Goal: Task Accomplishment & Management: Use online tool/utility

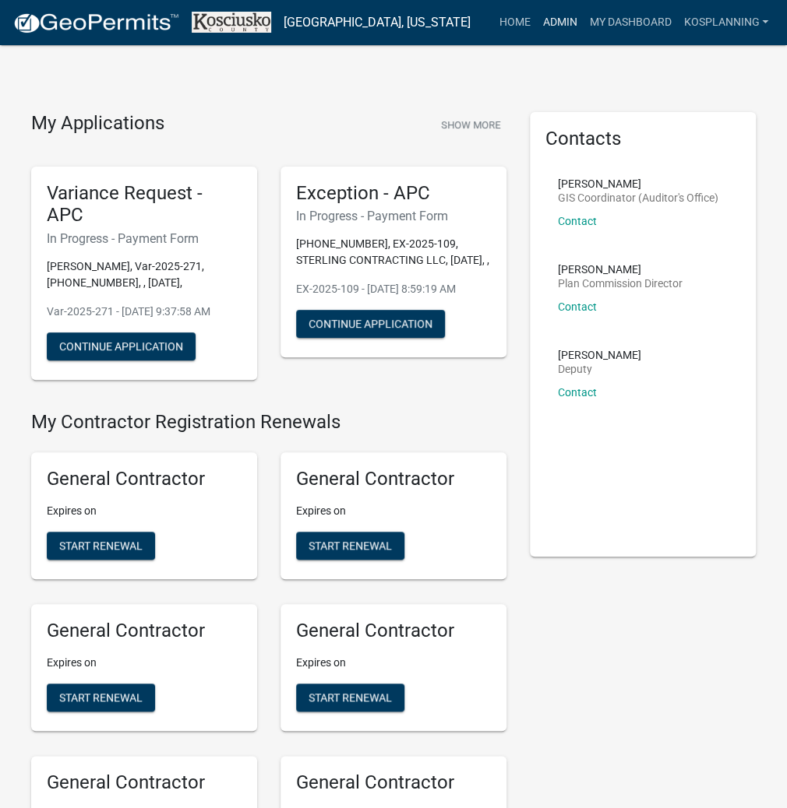
click at [561, 21] on link "Admin" at bounding box center [559, 23] width 47 height 30
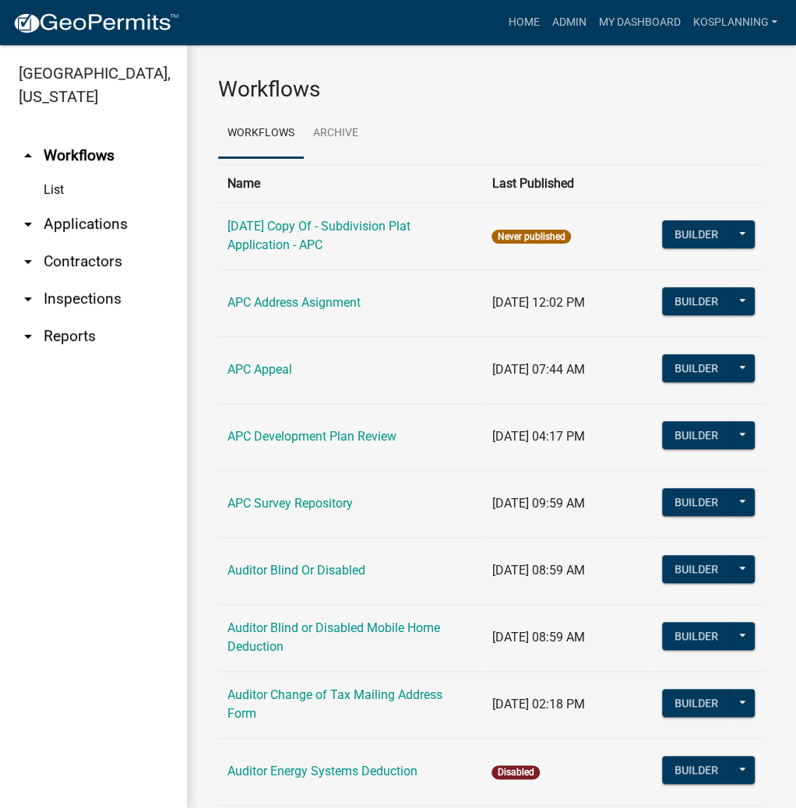
click at [72, 227] on link "arrow_drop_down Applications" at bounding box center [93, 224] width 187 height 37
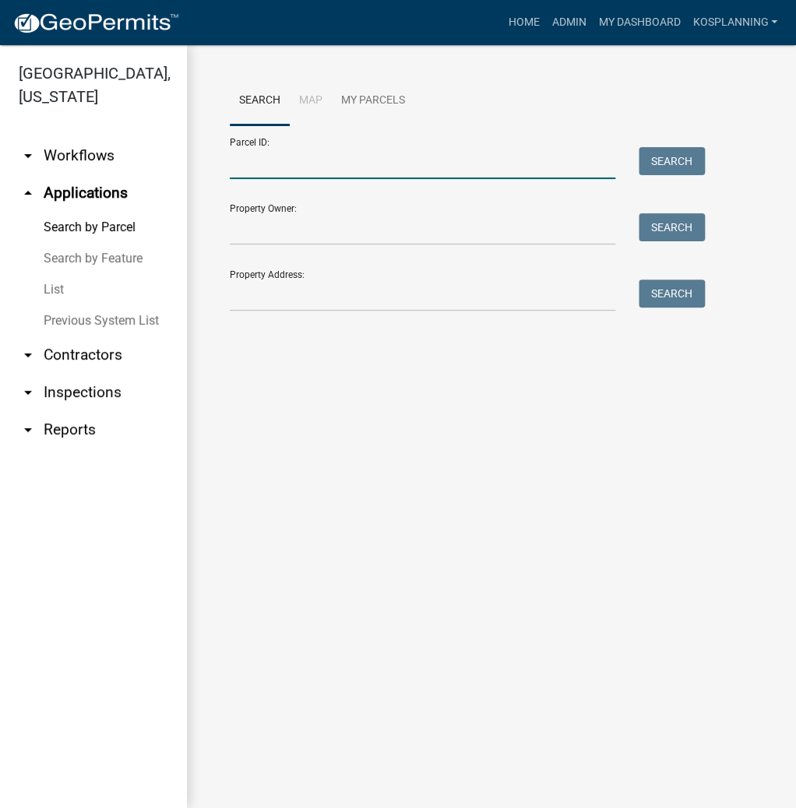
click at [427, 160] on input "Parcel ID:" at bounding box center [422, 163] width 385 height 32
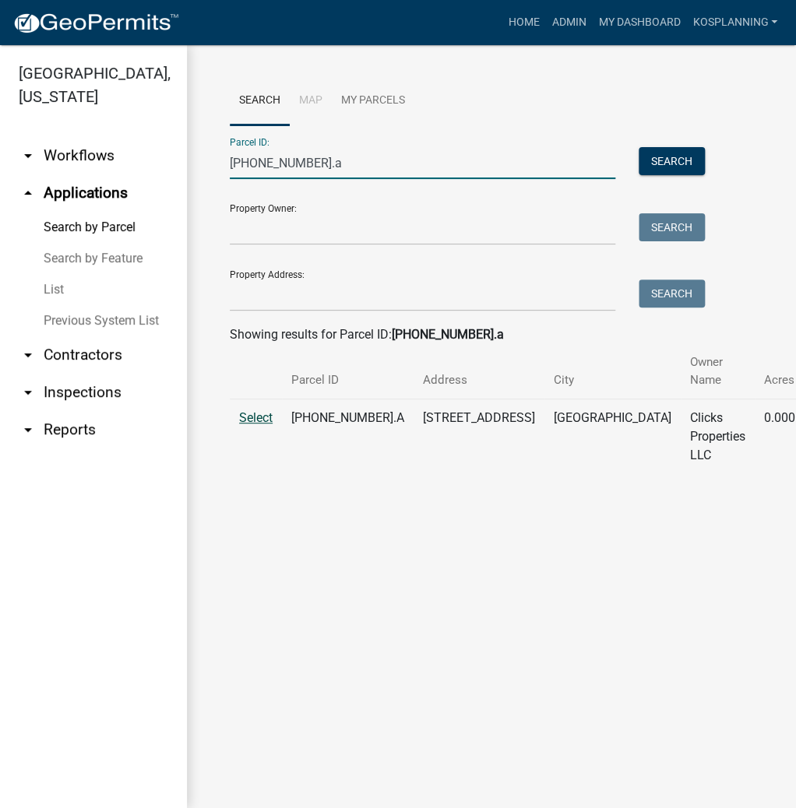
type input "[PHONE_NUMBER].a"
click at [261, 419] on span "Select" at bounding box center [255, 417] width 33 height 15
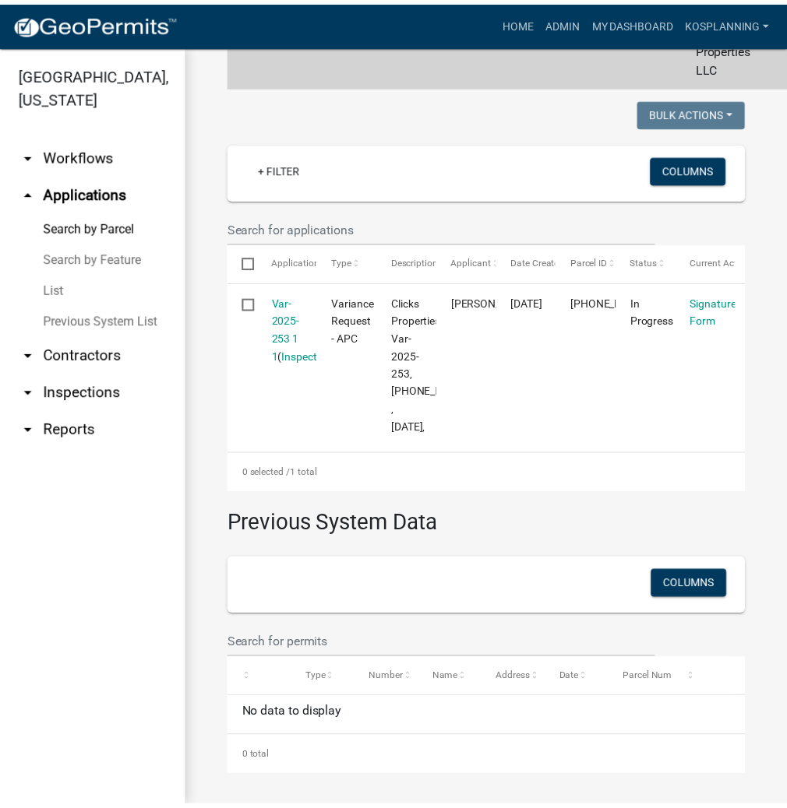
scroll to position [50, 0]
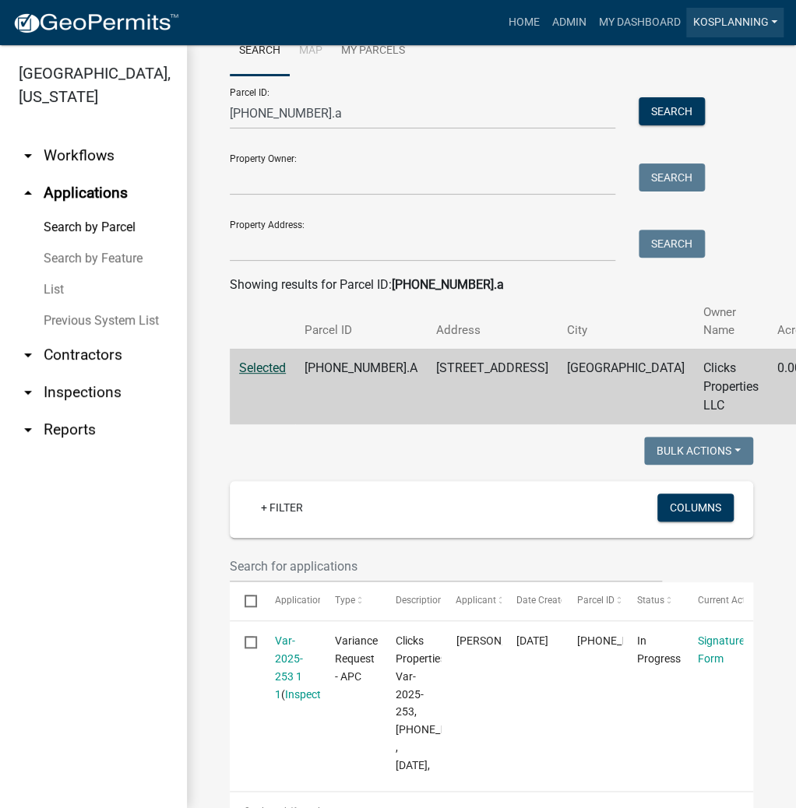
click at [748, 16] on link "kosplanning" at bounding box center [734, 23] width 97 height 30
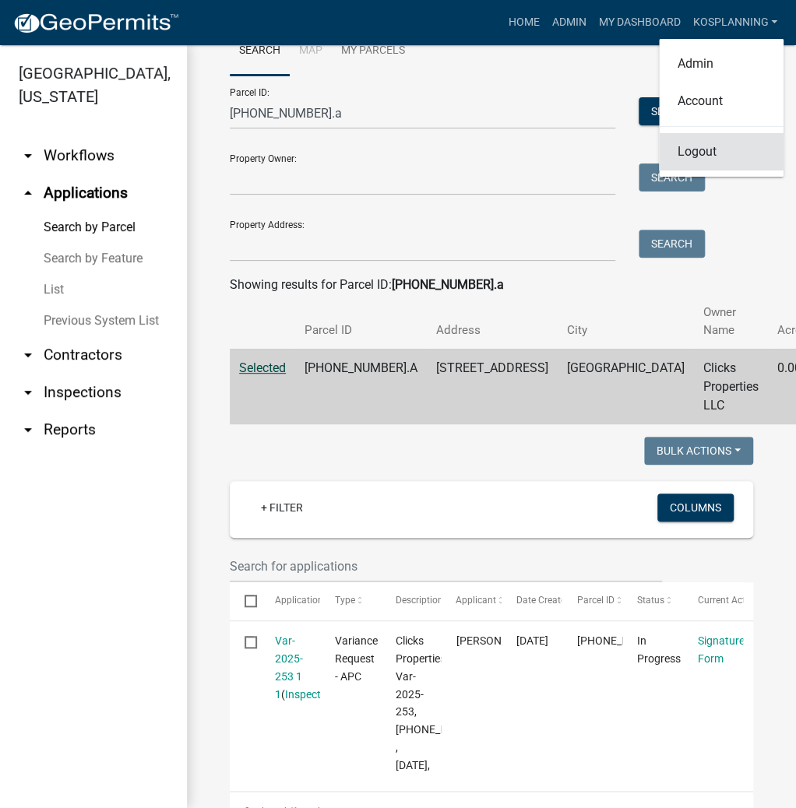
click at [720, 157] on link "Logout" at bounding box center [721, 151] width 125 height 37
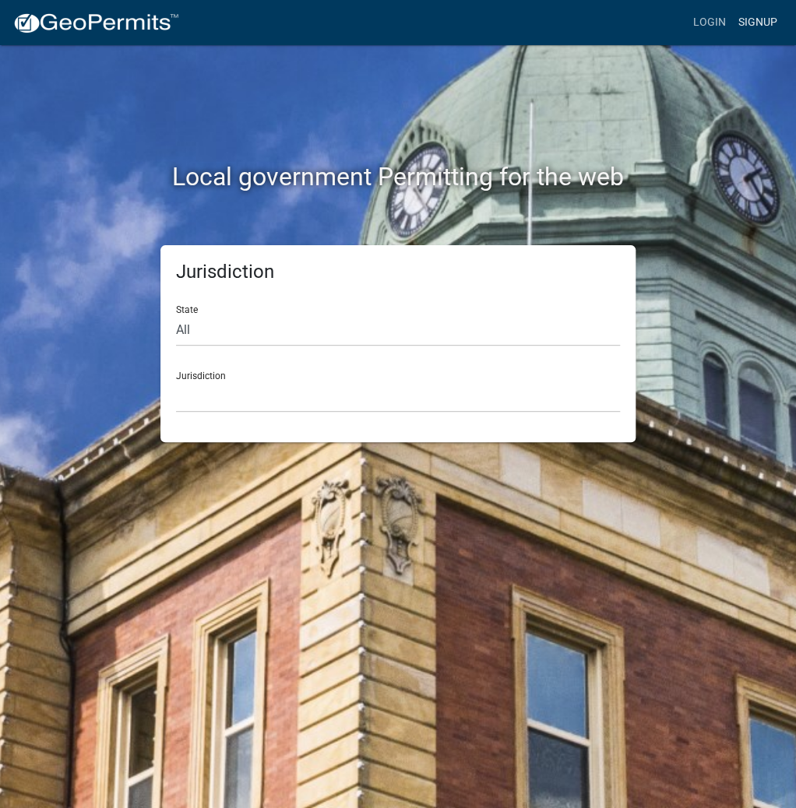
click at [762, 21] on link "Signup" at bounding box center [757, 23] width 51 height 30
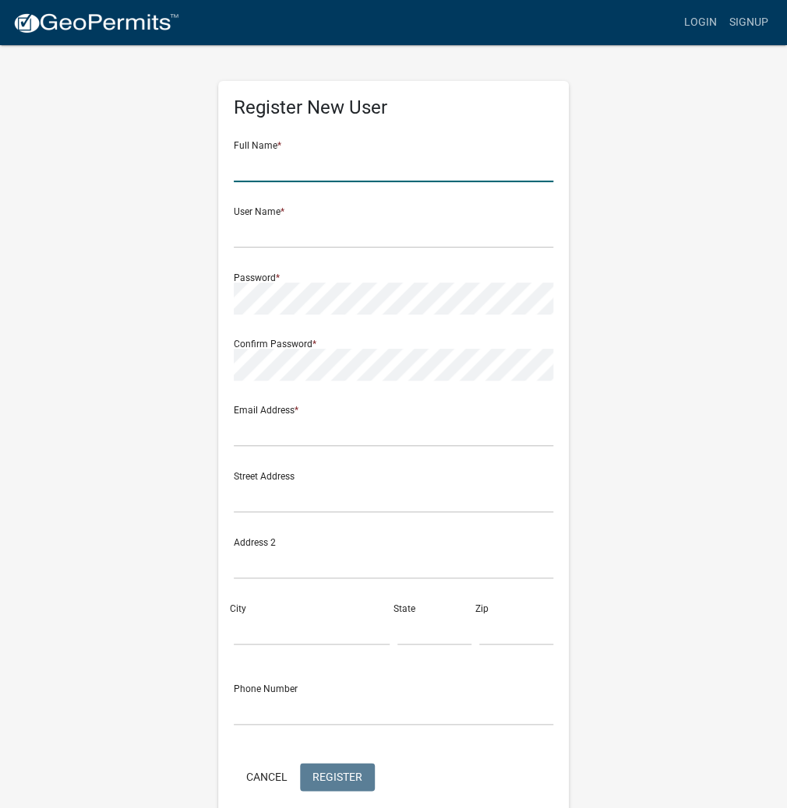
drag, startPoint x: 273, startPoint y: 168, endPoint x: 274, endPoint y: 160, distance: 7.8
click at [273, 168] on input "text" at bounding box center [393, 166] width 319 height 32
type input "[PERSON_NAME]"
drag, startPoint x: 340, startPoint y: 243, endPoint x: 274, endPoint y: 249, distance: 66.5
click at [187, 239] on div "Register New User Full Name * ANTHONY CLICK User Name * ANTHONYCLICK Password *…" at bounding box center [393, 460] width 748 height 833
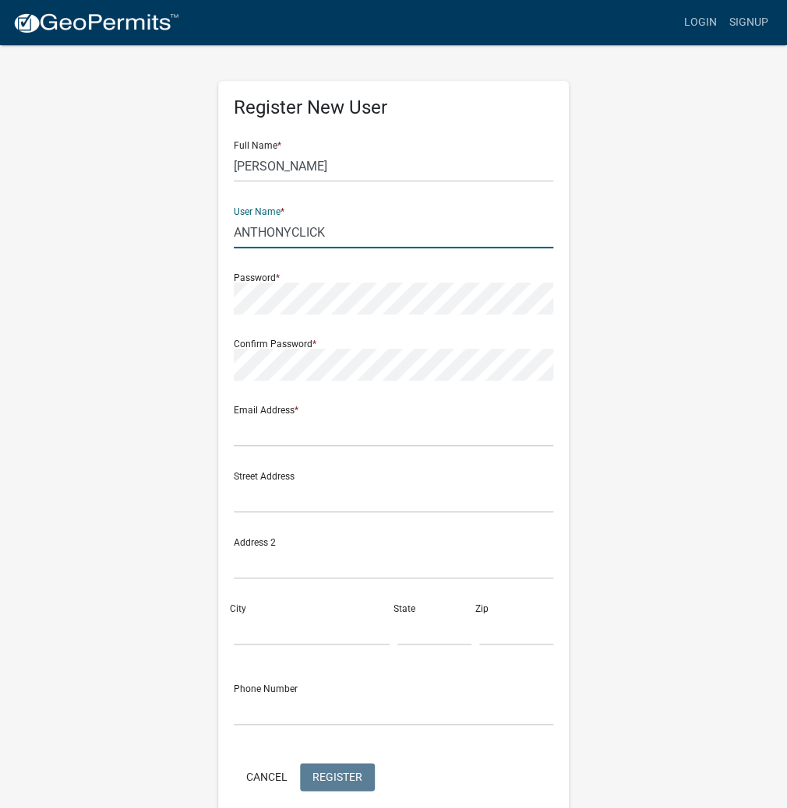
type input "ANTHONYCLICK"
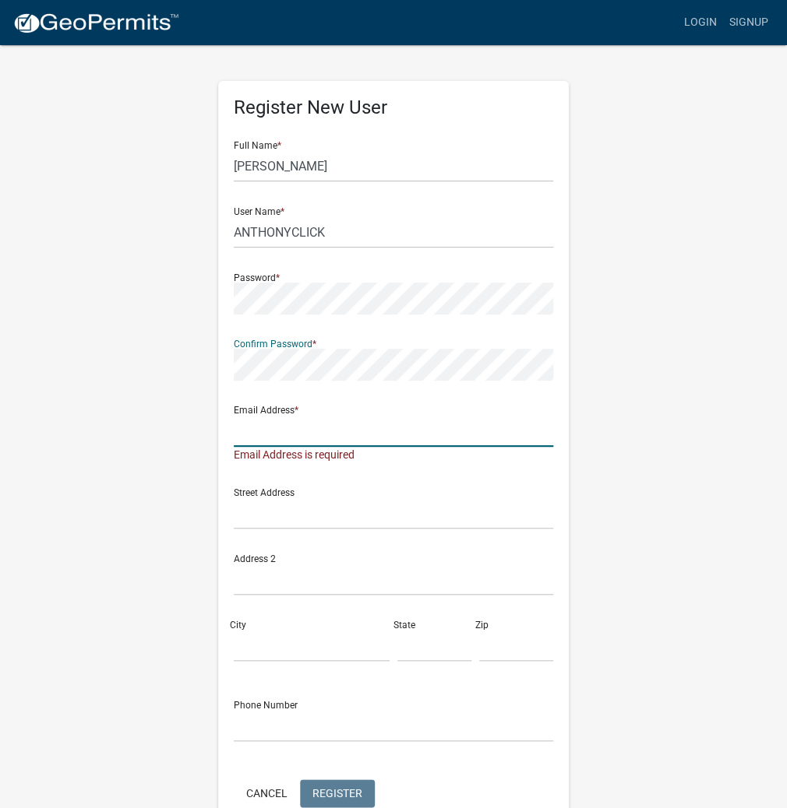
click at [266, 440] on input "text" at bounding box center [393, 431] width 319 height 32
type input "areaplan@kosciusko.in.gov"
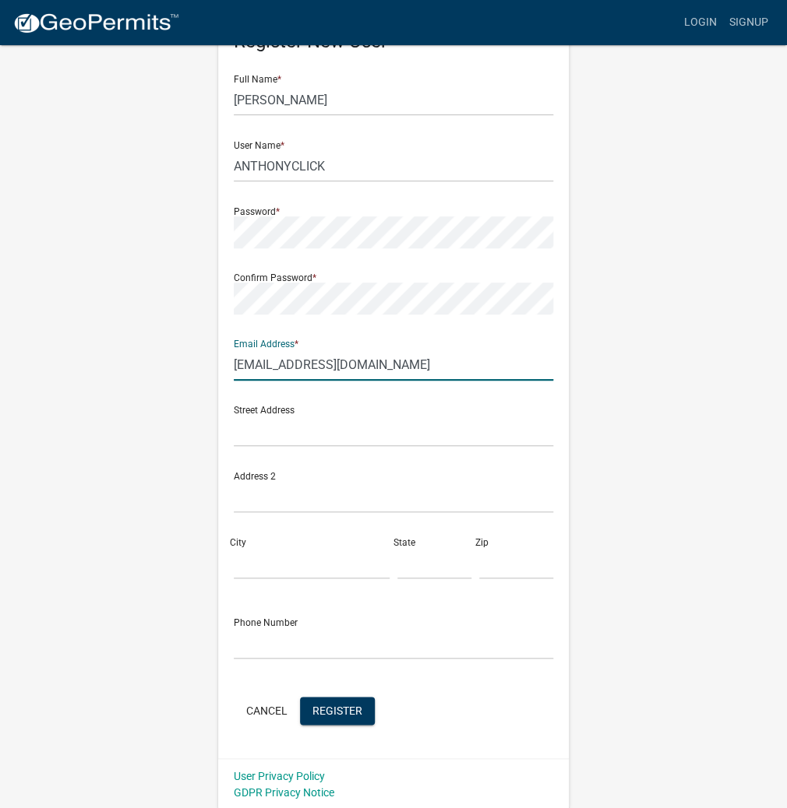
scroll to position [69, 0]
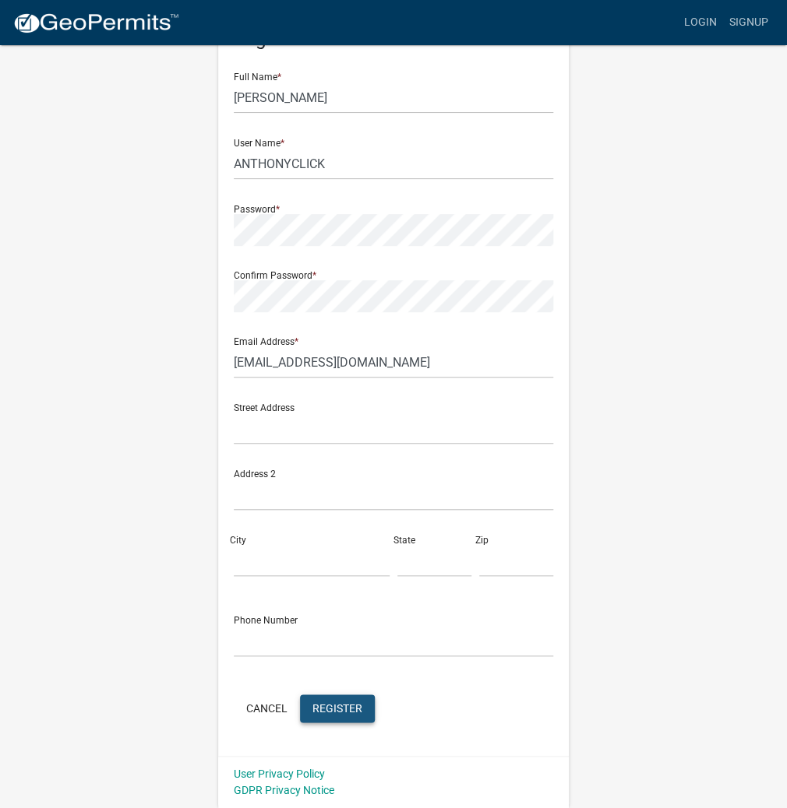
click at [340, 707] on span "Register" at bounding box center [337, 708] width 50 height 12
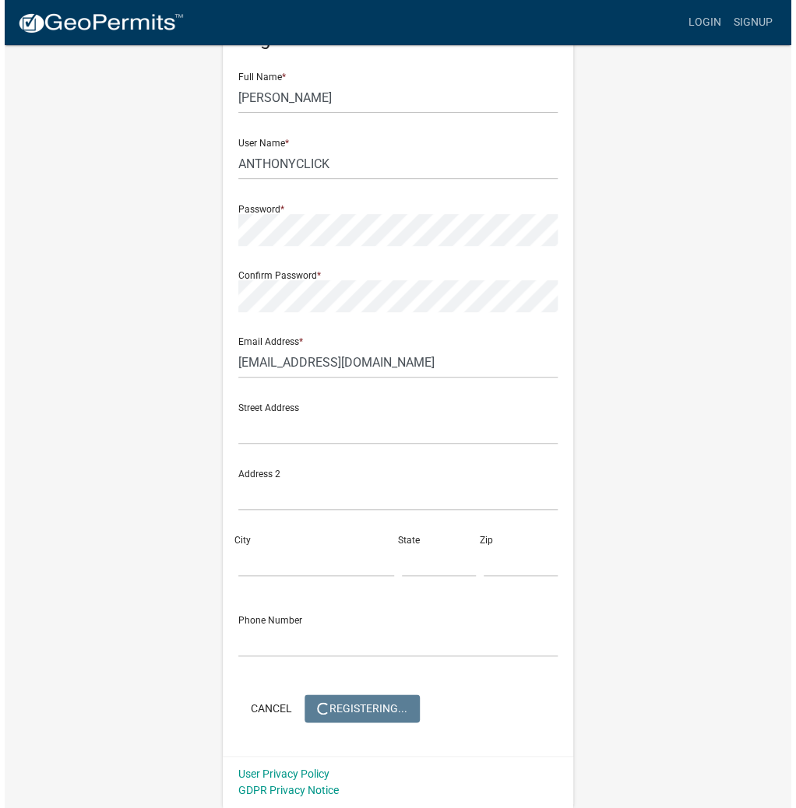
scroll to position [0, 0]
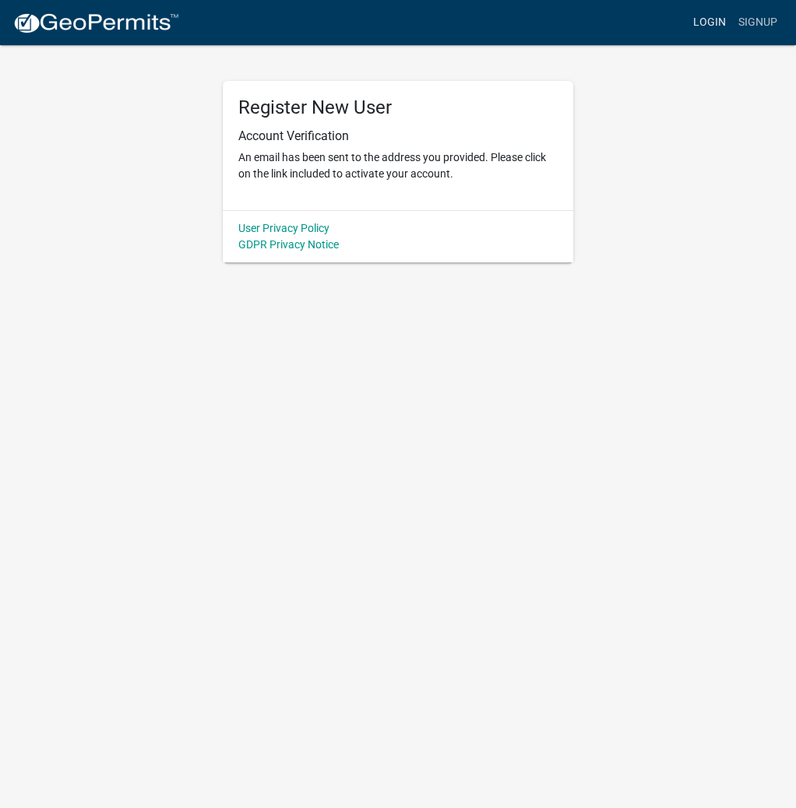
click at [711, 16] on link "Login" at bounding box center [709, 23] width 45 height 30
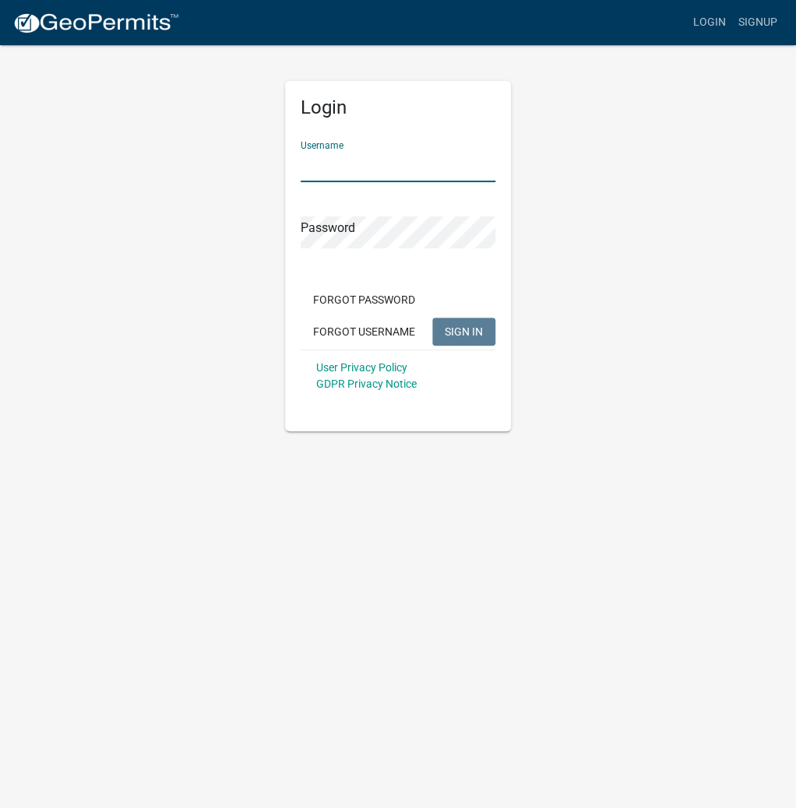
paste input "ANTHONYCLICK"
type input "ANTHONYCLICK"
click at [464, 330] on span "SIGN IN" at bounding box center [464, 331] width 38 height 12
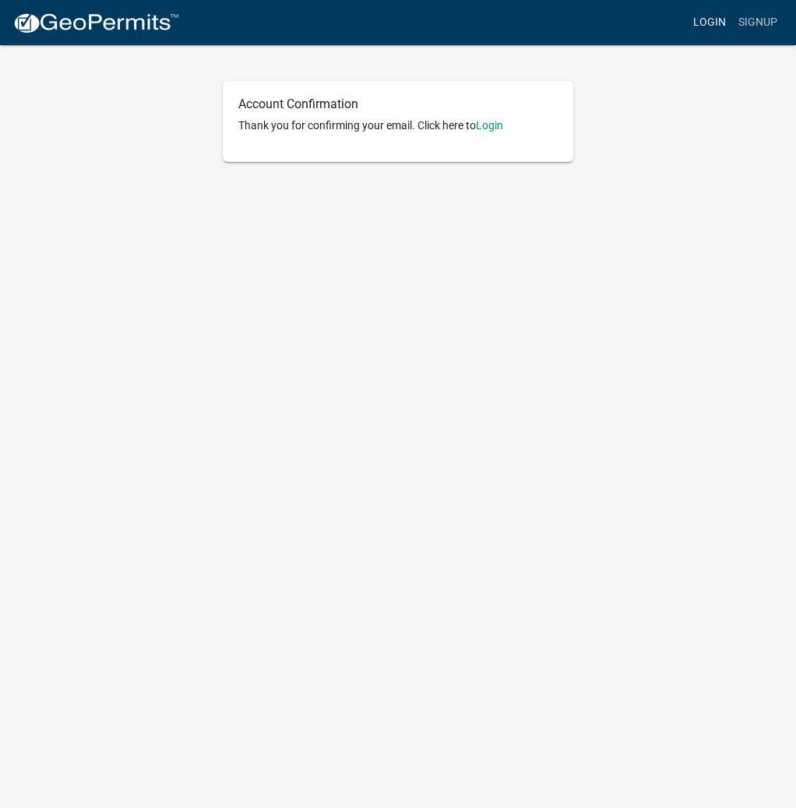
click at [710, 23] on link "Login" at bounding box center [709, 23] width 45 height 30
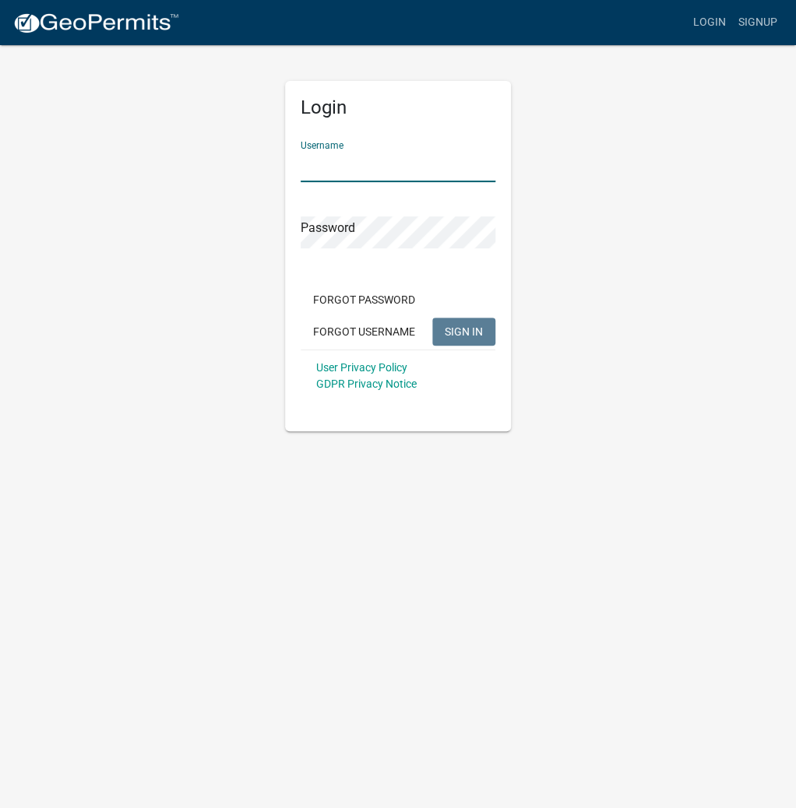
click at [327, 156] on input "Username" at bounding box center [398, 166] width 195 height 32
type input "kosplanning"
click at [432, 318] on button "SIGN IN" at bounding box center [463, 332] width 63 height 28
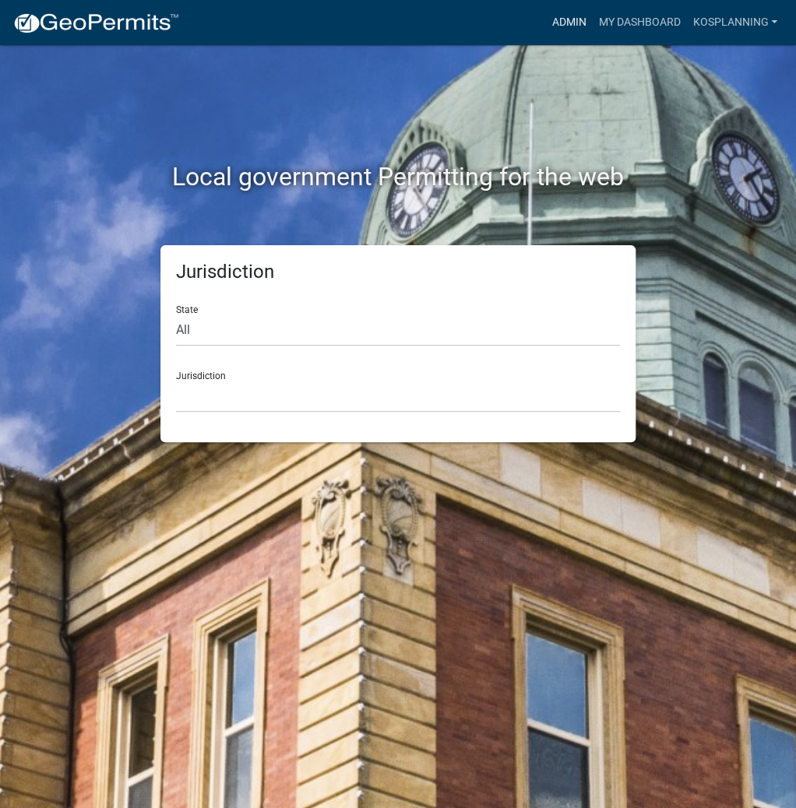
click at [565, 33] on link "Admin" at bounding box center [568, 23] width 47 height 30
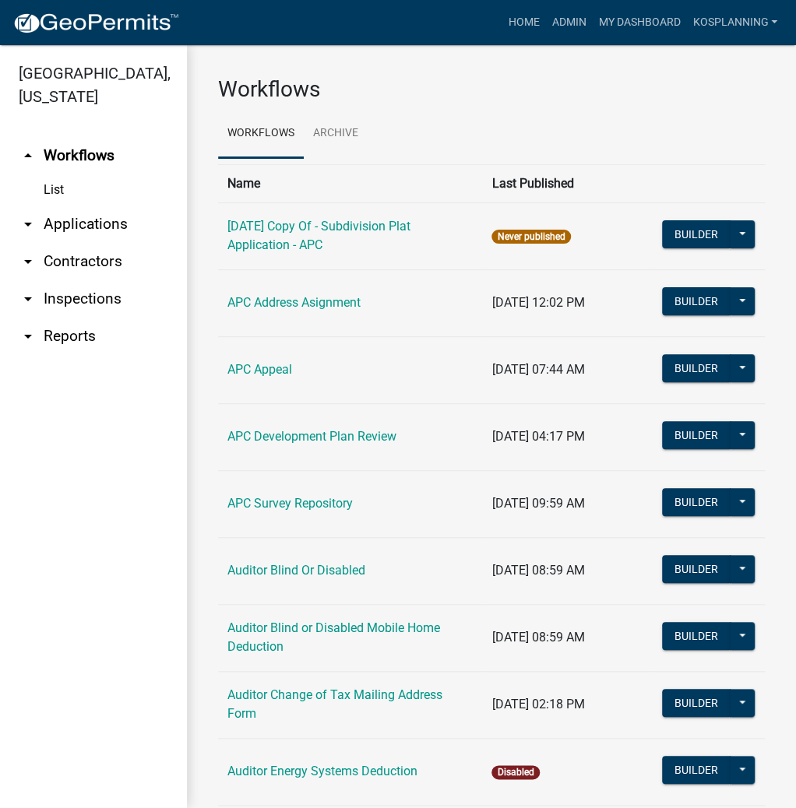
click at [70, 224] on link "arrow_drop_down Applications" at bounding box center [93, 224] width 187 height 37
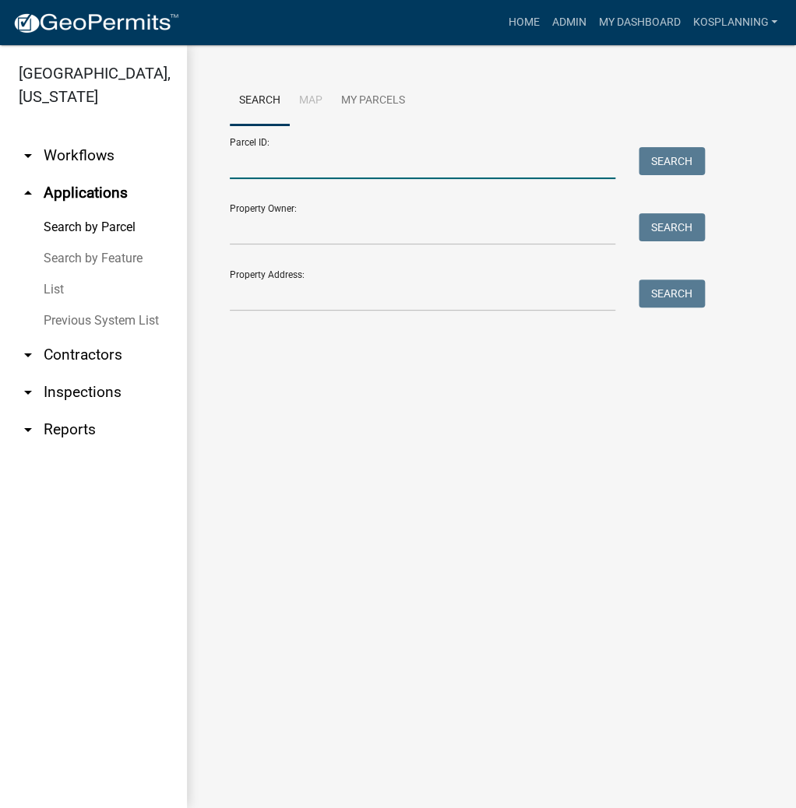
click at [326, 164] on input "Parcel ID:" at bounding box center [422, 163] width 385 height 32
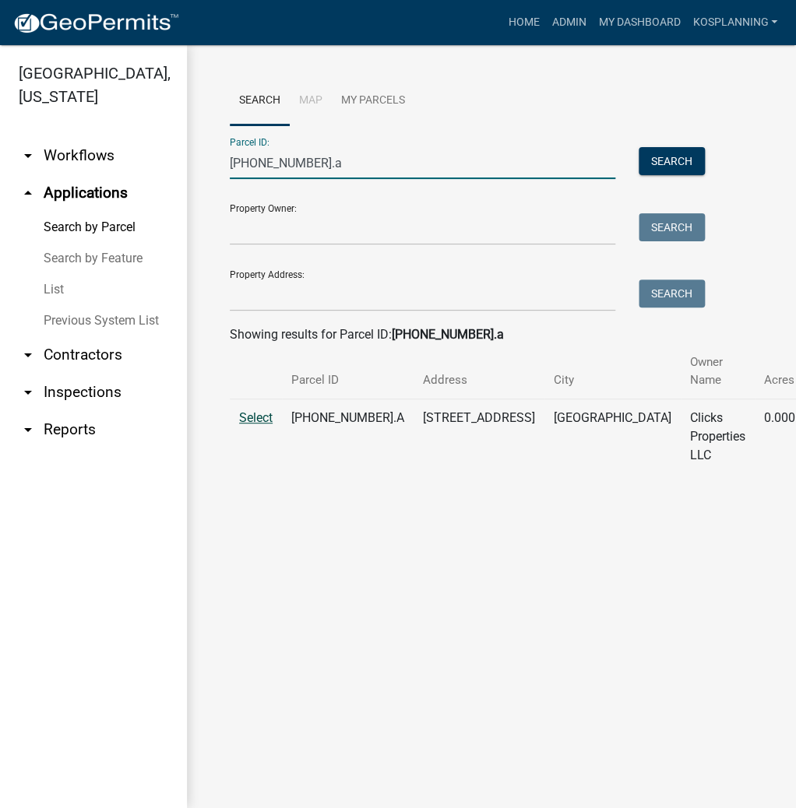
type input "[PHONE_NUMBER].a"
click at [252, 421] on span "Select" at bounding box center [255, 417] width 33 height 15
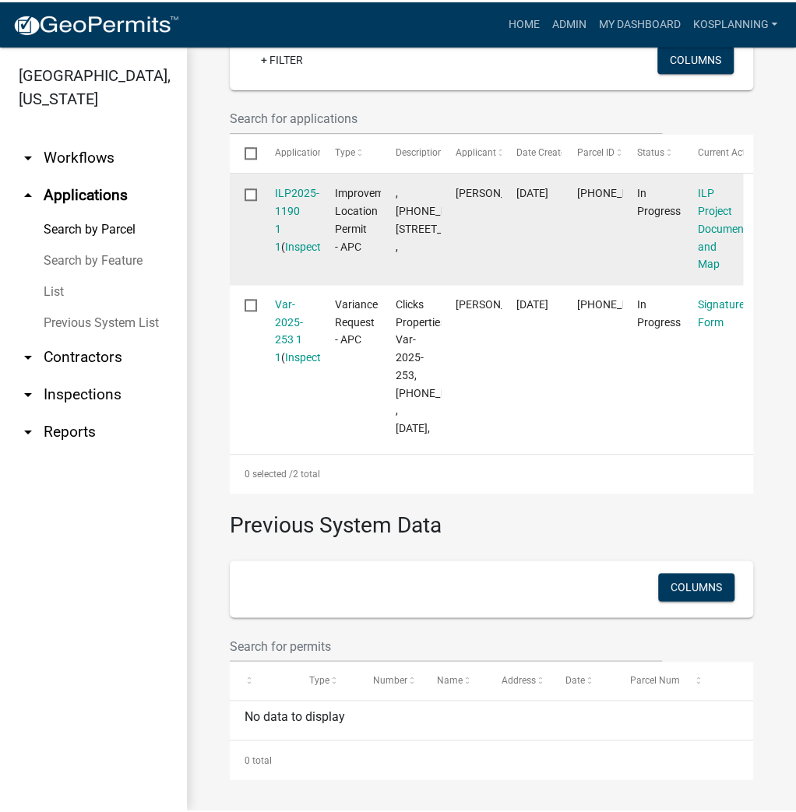
scroll to position [561, 0]
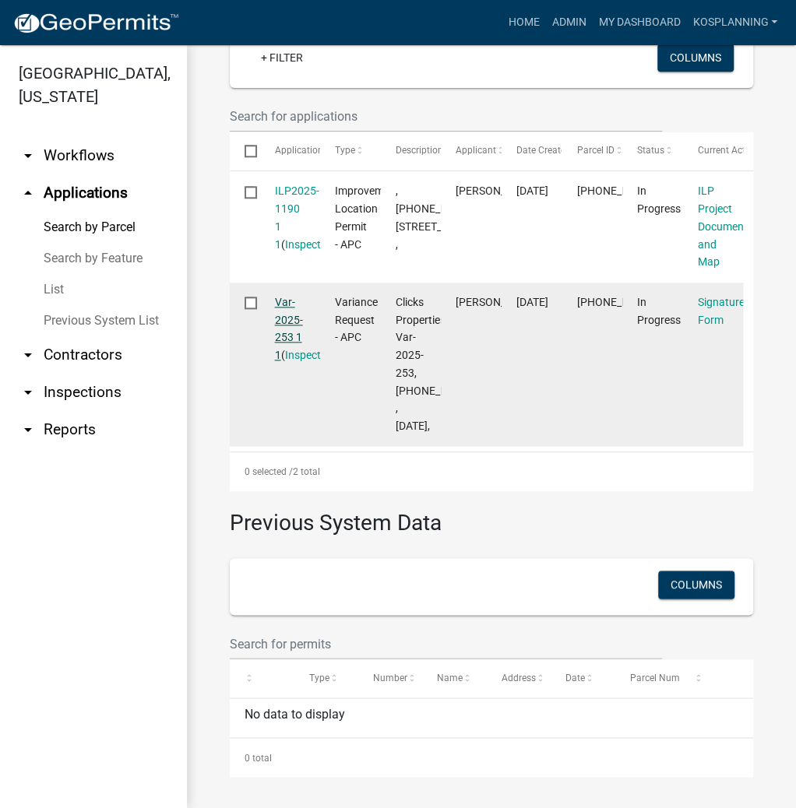
click at [288, 361] on link "Var-2025-253 1 1" at bounding box center [289, 328] width 28 height 65
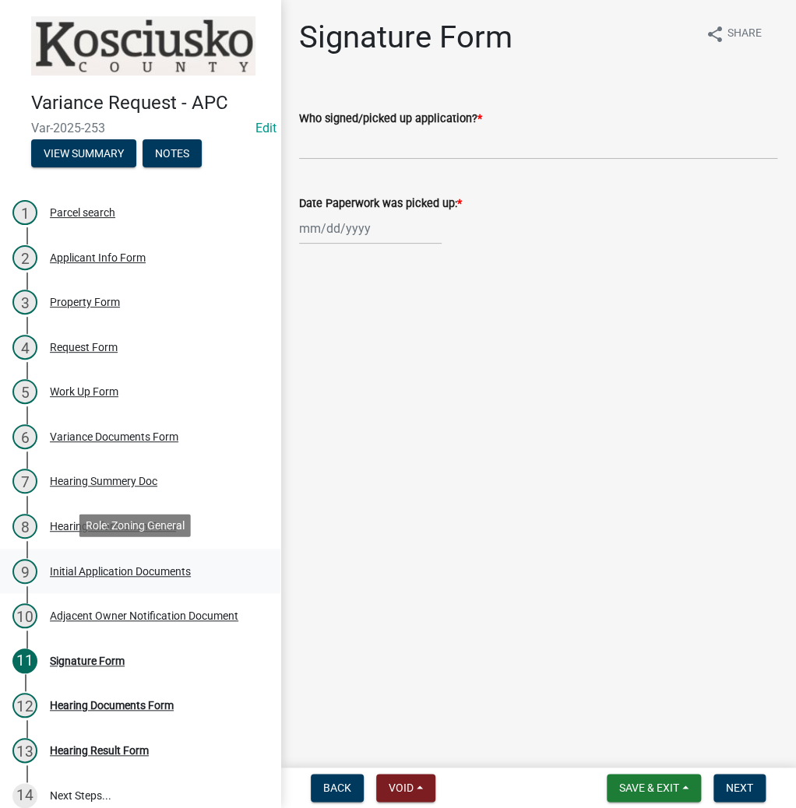
click at [87, 576] on div "9 Initial Application Documents" at bounding box center [133, 571] width 243 height 25
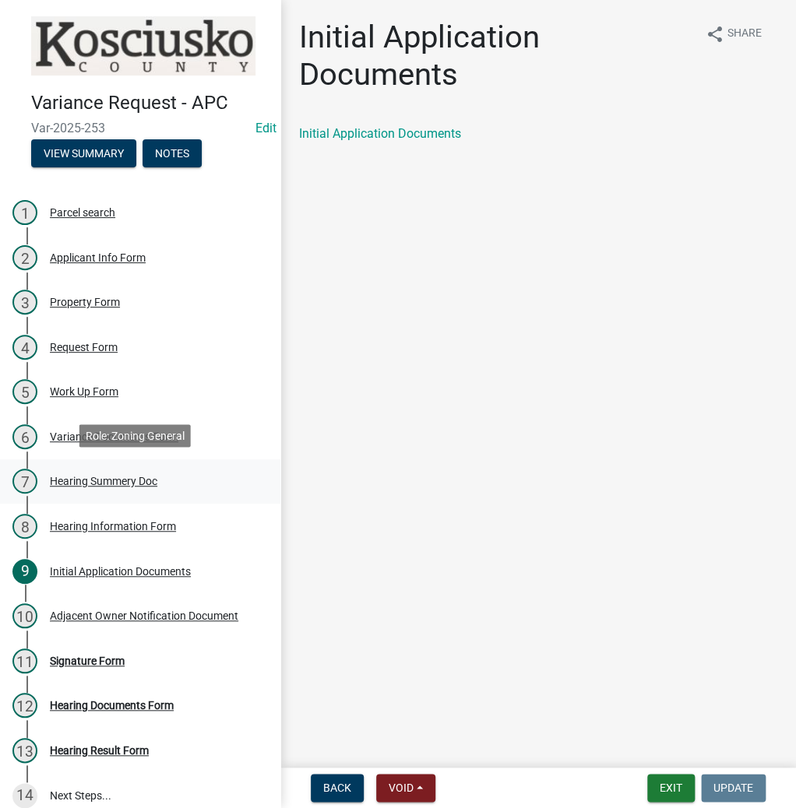
click at [84, 481] on div "Hearing Summery Doc" at bounding box center [103, 481] width 107 height 11
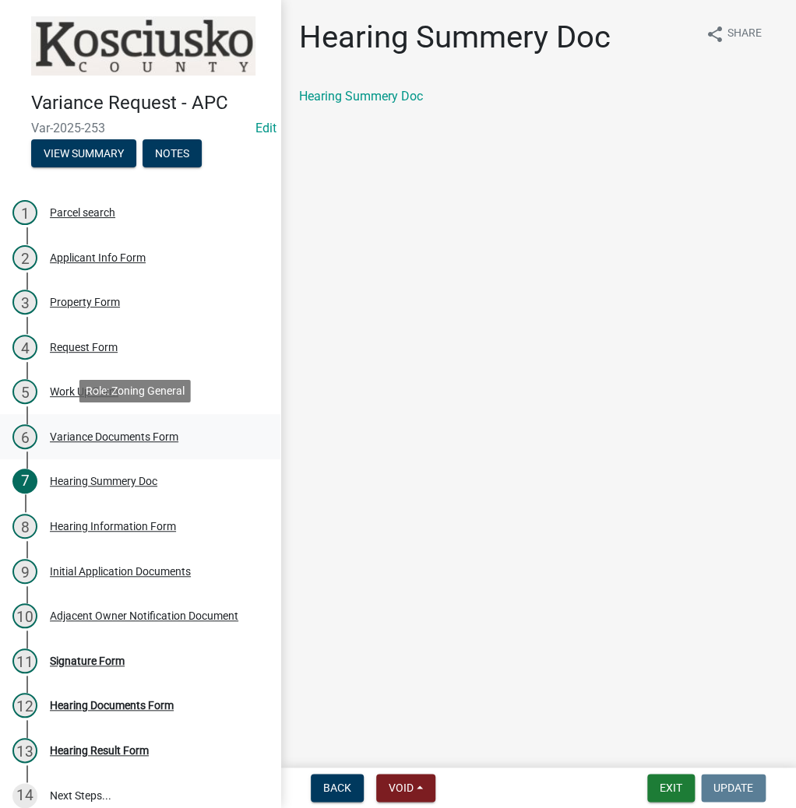
click at [80, 434] on div "Variance Documents Form" at bounding box center [114, 436] width 128 height 11
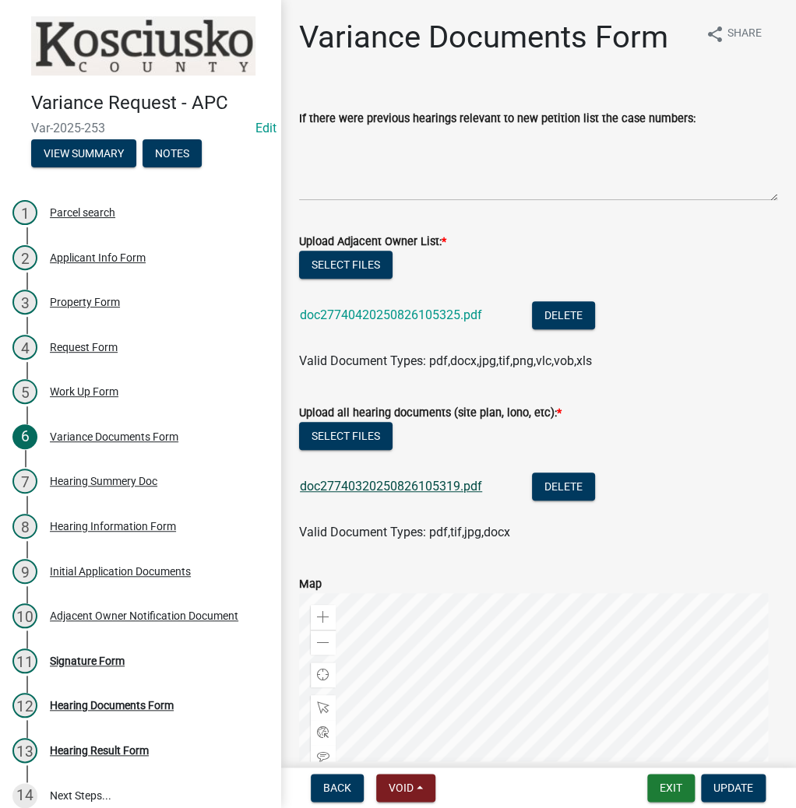
click at [349, 489] on link "doc27740320250826105319.pdf" at bounding box center [391, 486] width 182 height 15
click at [662, 794] on button "Exit" at bounding box center [671, 788] width 48 height 28
